Goal: Task Accomplishment & Management: Use online tool/utility

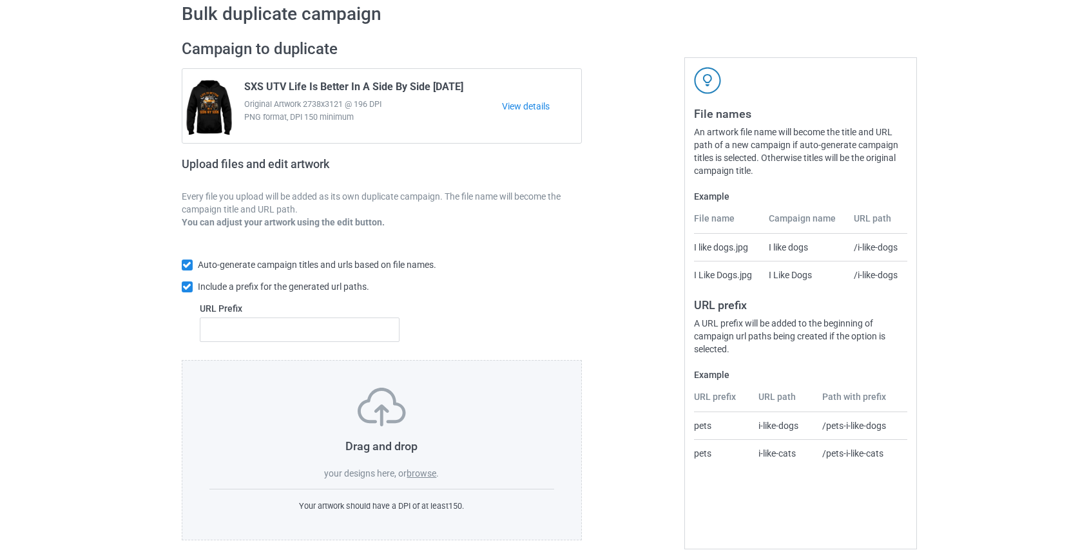
scroll to position [67, 0]
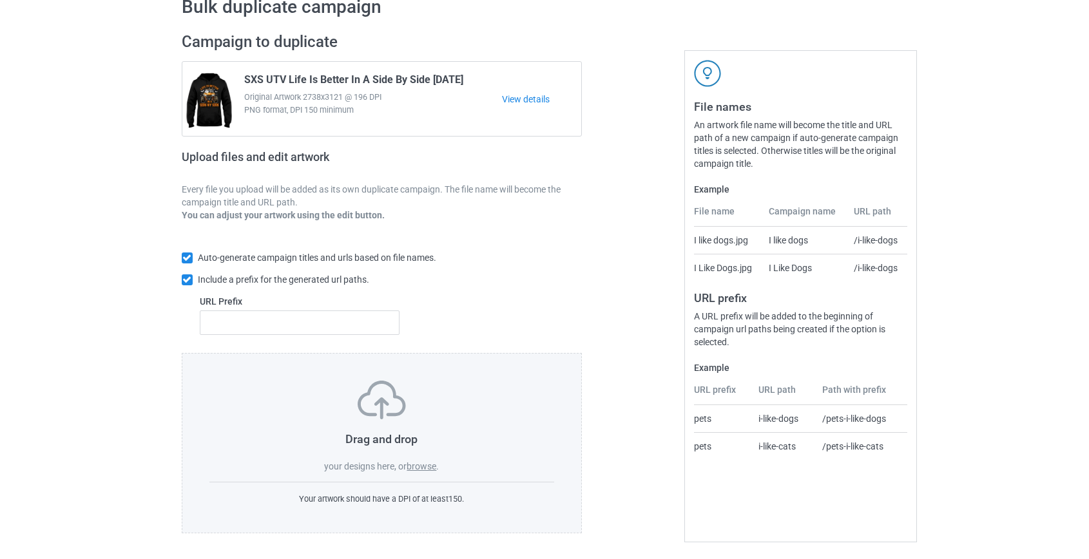
click at [419, 468] on label "browse" at bounding box center [422, 466] width 30 height 10
click at [0, 0] on input "browse" at bounding box center [0, 0] width 0 height 0
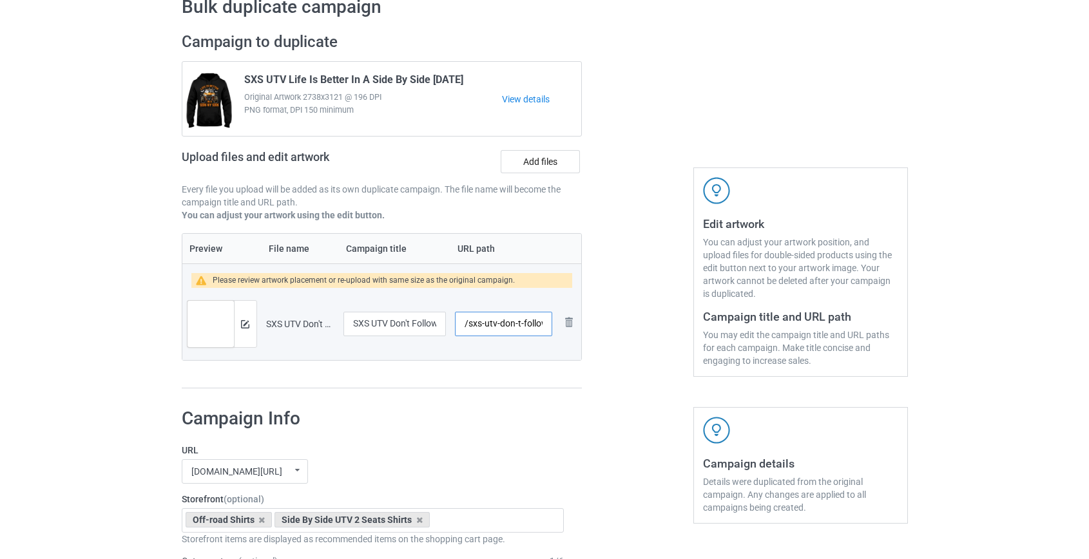
scroll to position [0, 101]
drag, startPoint x: 483, startPoint y: 323, endPoint x: 509, endPoint y: 325, distance: 25.8
click at [509, 325] on input "/sxs-utv-don-t-follow-me-i-do-stupid-things-w" at bounding box center [503, 324] width 97 height 24
type input "/sxsthings"
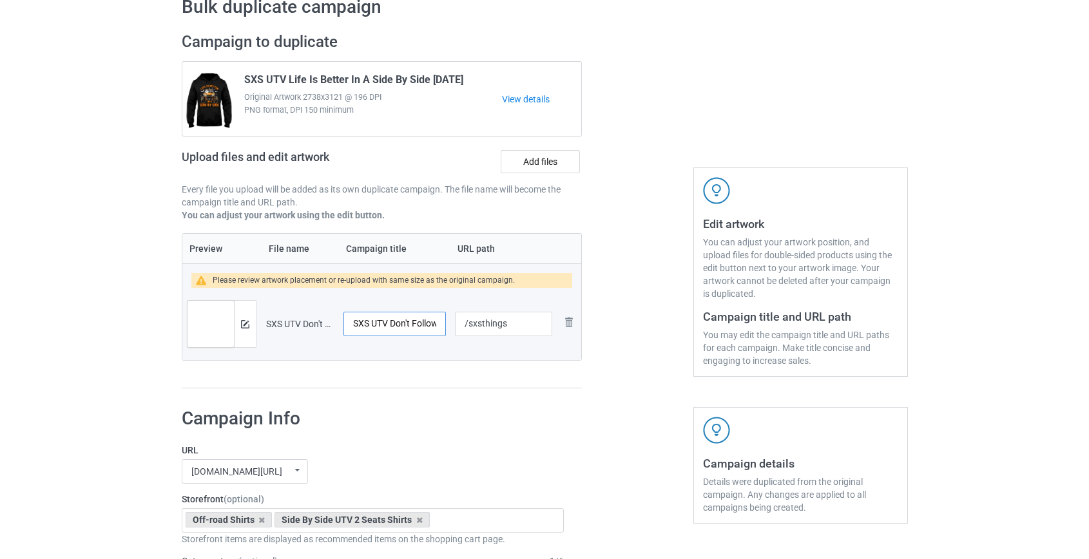
scroll to position [0, 103]
drag, startPoint x: 381, startPoint y: 321, endPoint x: 683, endPoint y: 338, distance: 302.6
click at [683, 338] on div "Campaign to duplicate SXS UTV Life Is Better In A Side By Side [DATE] Original …" at bounding box center [545, 210] width 744 height 375
click at [432, 321] on input "SXS UTV Don't Follow Me I Do Stupid Things W" at bounding box center [394, 324] width 103 height 24
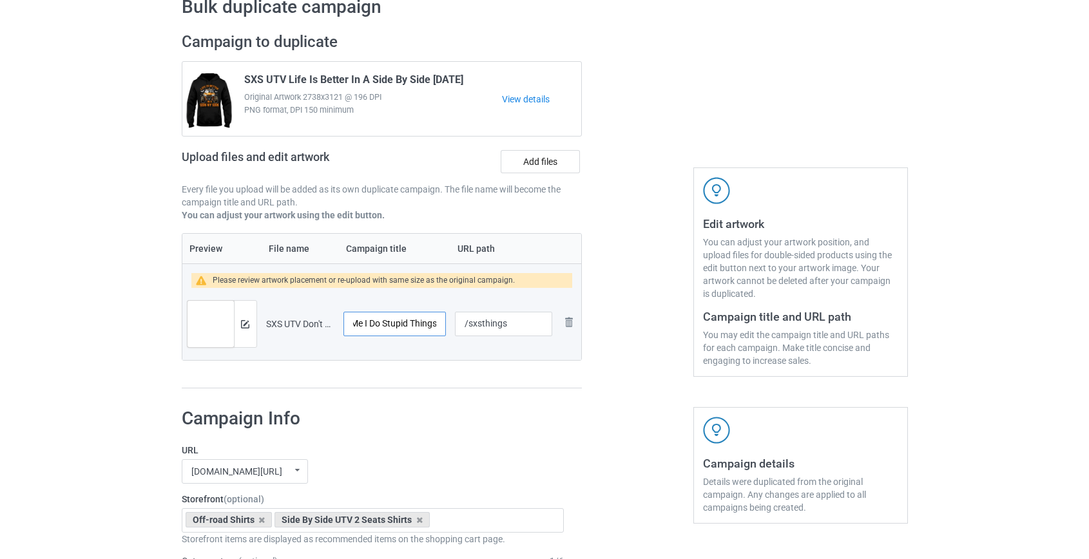
scroll to position [0, 95]
type input "SXS UTV Don't Follow Me I Do Stupid Things"
click at [248, 321] on img at bounding box center [245, 324] width 8 height 8
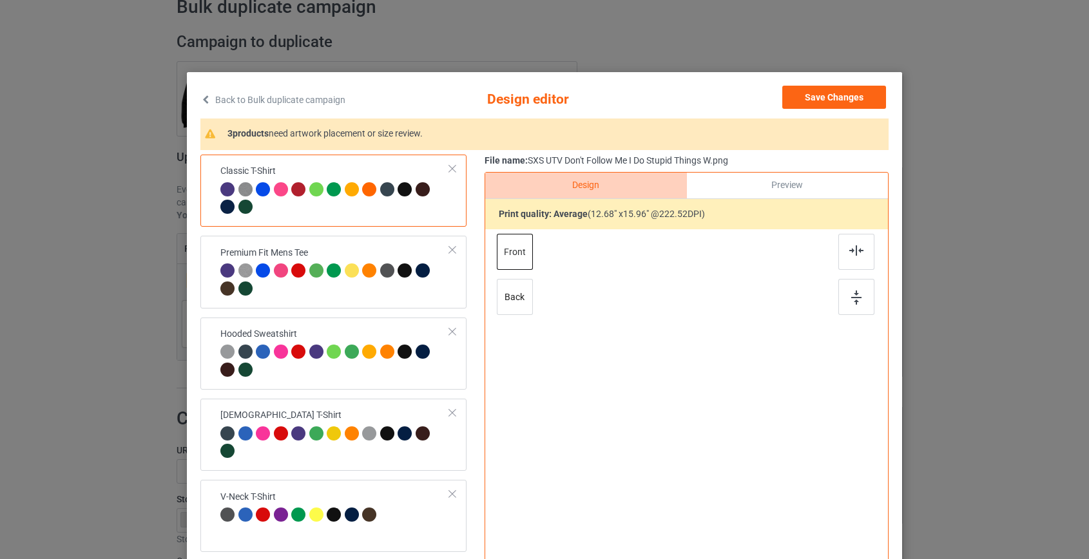
scroll to position [0, 0]
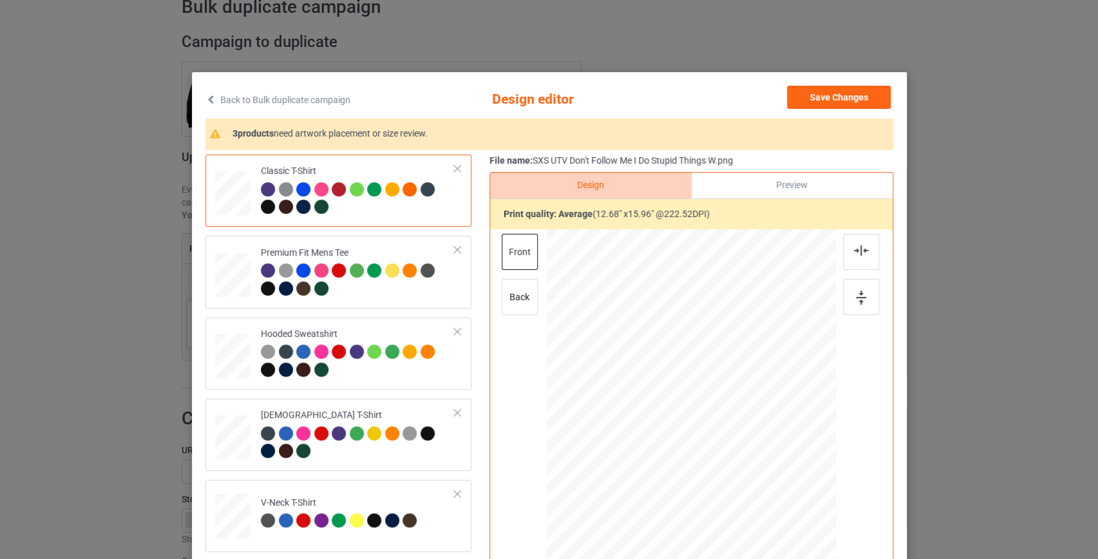
click at [276, 100] on link "Back to Bulk duplicate campaign" at bounding box center [278, 100] width 145 height 28
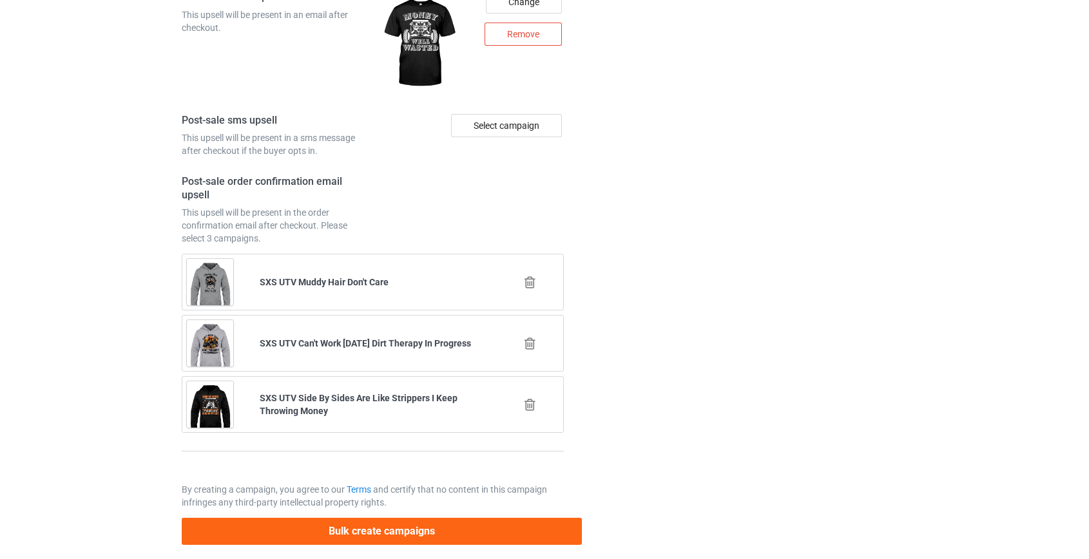
scroll to position [1790, 0]
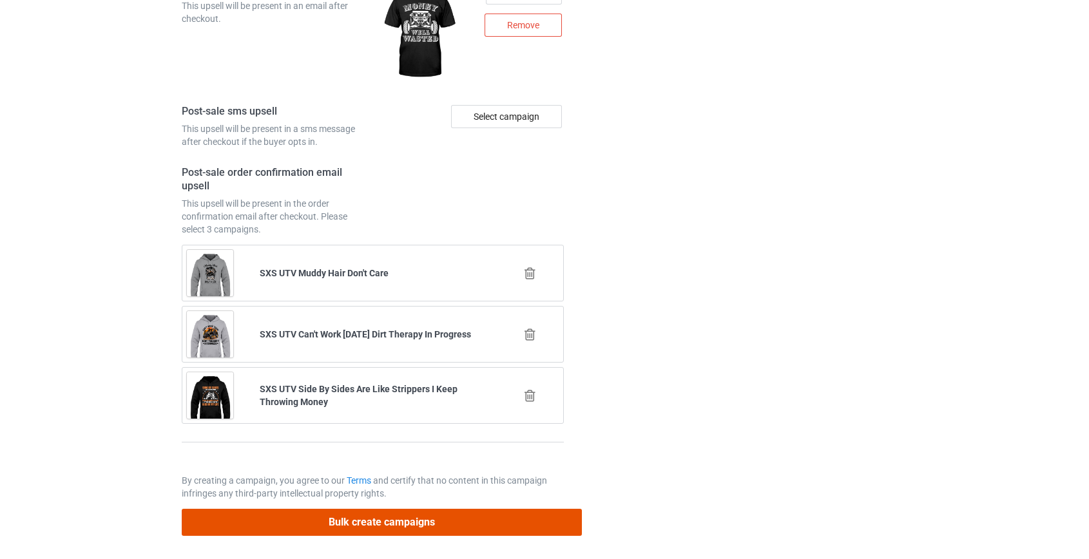
click at [315, 515] on button "Bulk create campaigns" at bounding box center [382, 522] width 401 height 26
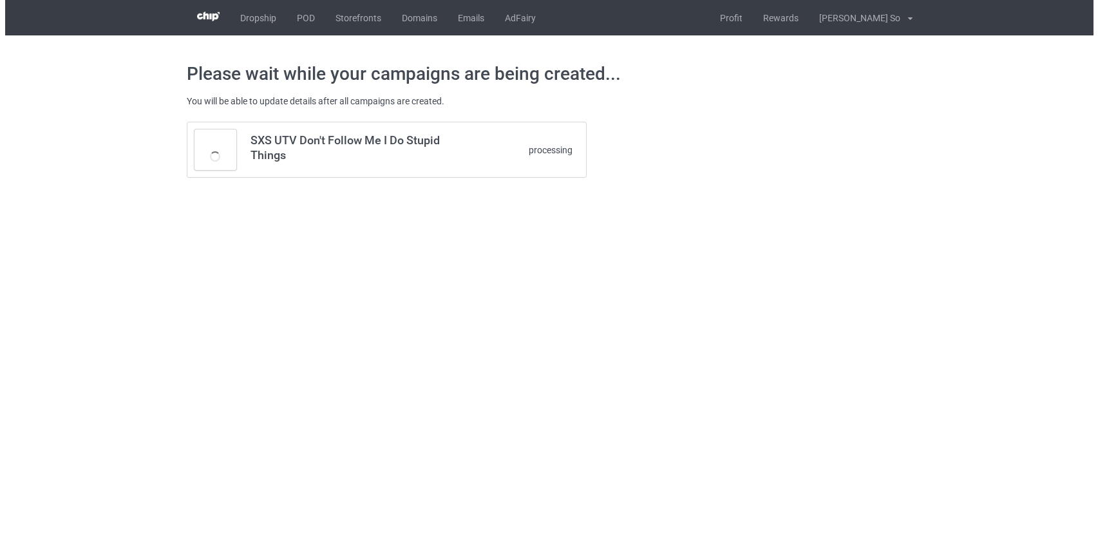
scroll to position [0, 0]
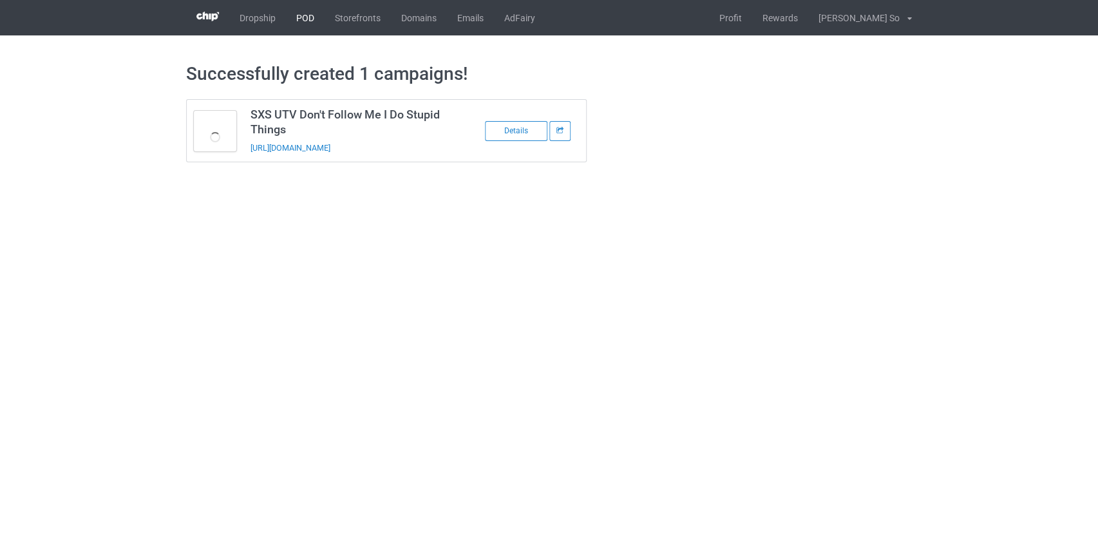
click at [302, 14] on link "POD" at bounding box center [305, 17] width 39 height 35
